Goal: Understand process/instructions: Learn how to perform a task or action

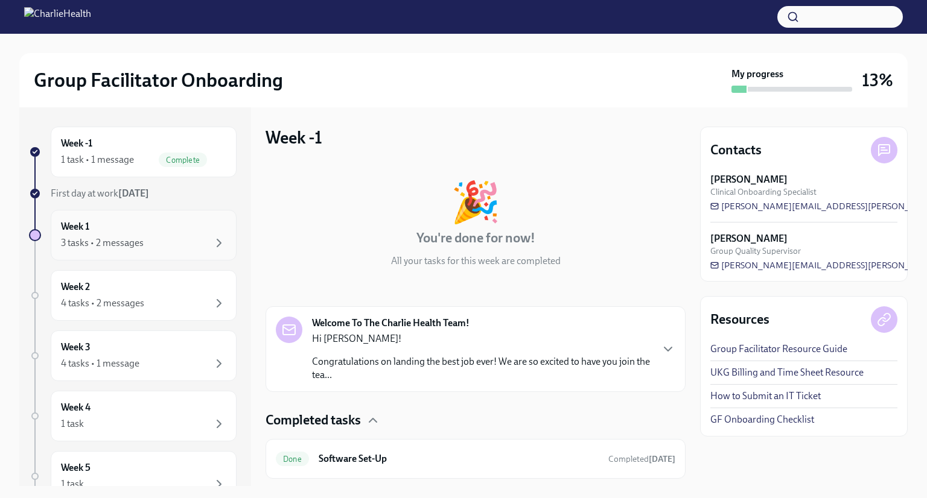
click at [105, 243] on div "3 tasks • 2 messages" at bounding box center [102, 243] width 83 height 13
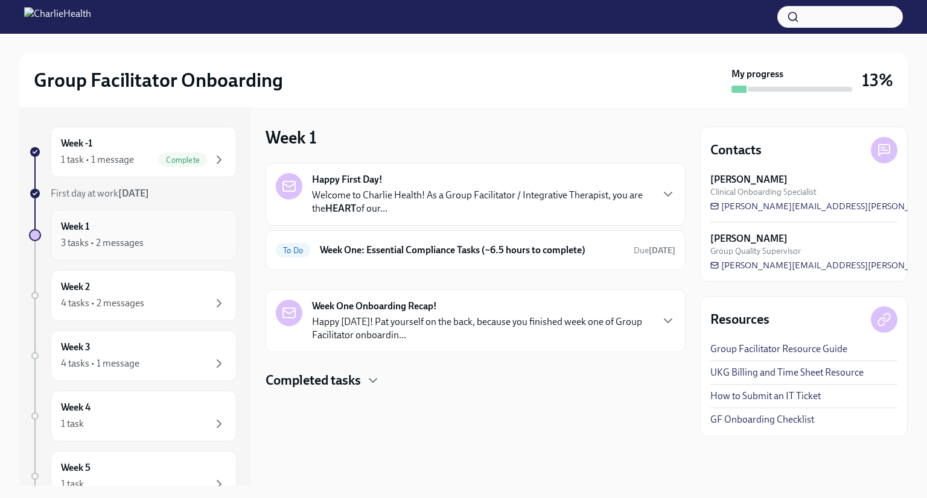
click at [107, 244] on div "3 tasks • 2 messages" at bounding box center [102, 243] width 83 height 13
click at [70, 238] on div "3 tasks • 2 messages" at bounding box center [102, 243] width 83 height 13
click at [296, 256] on div "To Do" at bounding box center [293, 250] width 34 height 14
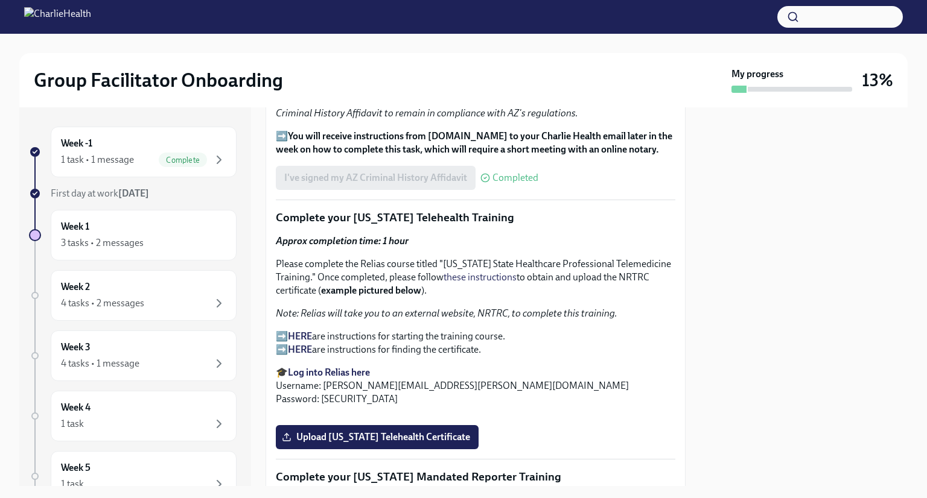
scroll to position [1633, 0]
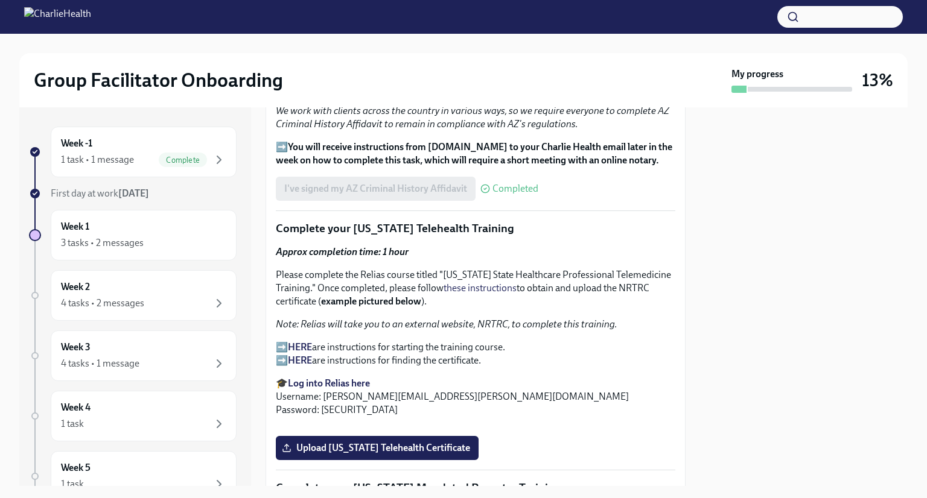
click at [306, 342] on strong "HERE" at bounding box center [300, 347] width 24 height 11
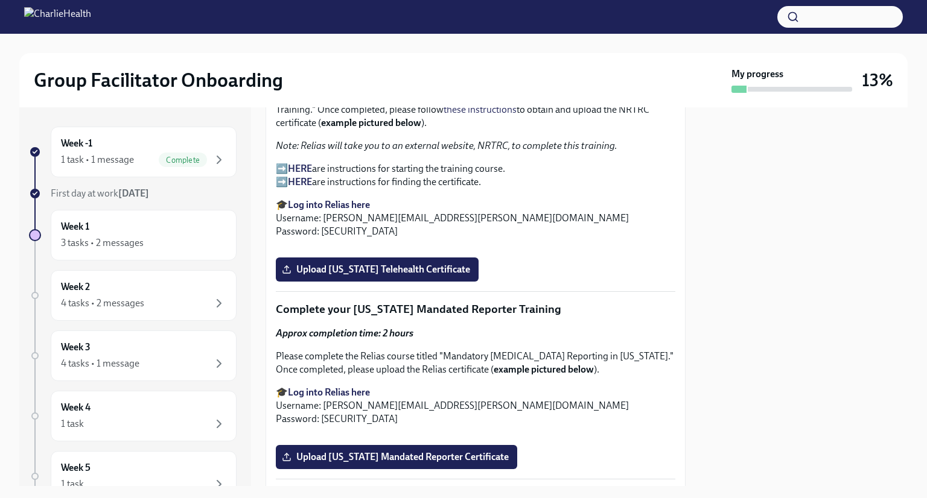
scroll to position [1813, 0]
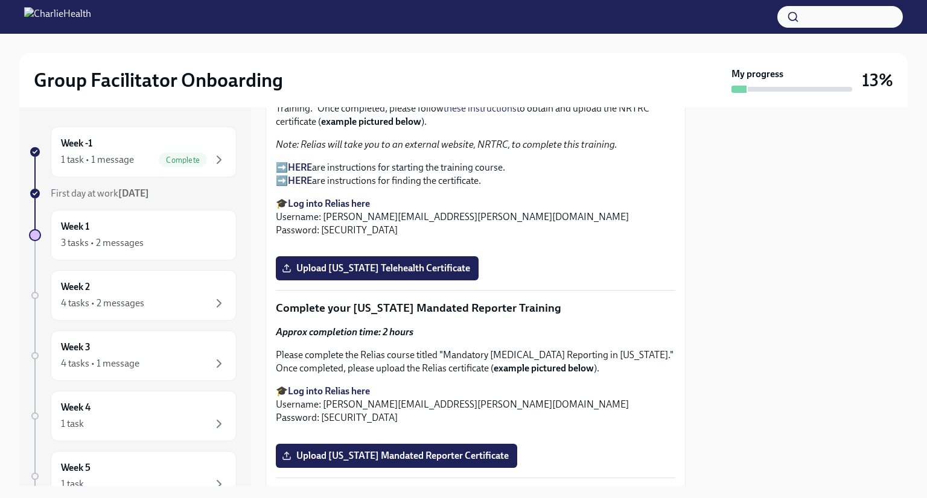
click at [340, 198] on strong "Log into Relias here" at bounding box center [329, 203] width 82 height 11
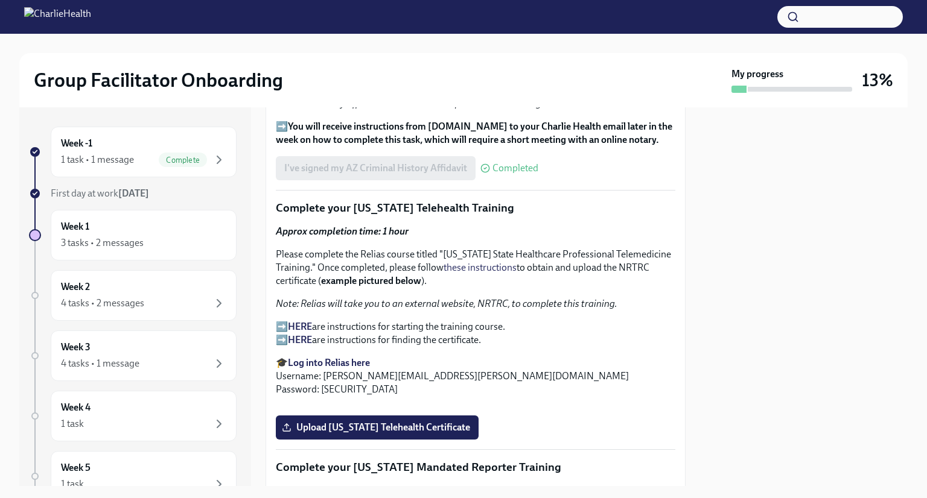
scroll to position [1653, 0]
click at [480, 321] on p "➡️ HERE are instructions for starting the training course. ➡️ HERE are instruct…" at bounding box center [475, 334] width 399 height 27
click at [311, 322] on strong "HERE" at bounding box center [300, 327] width 24 height 11
